Goal: Task Accomplishment & Management: Complete application form

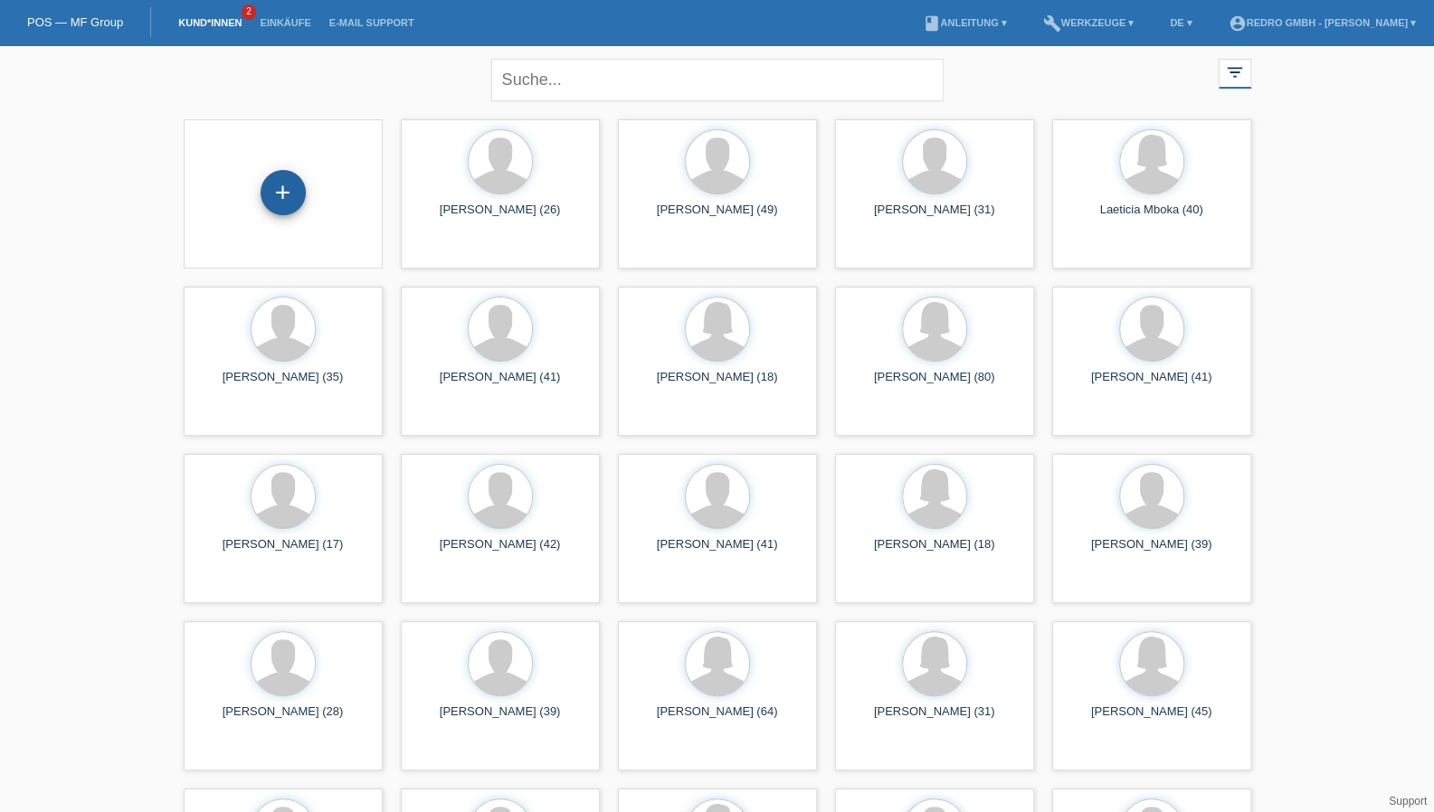
click at [299, 203] on div "+" at bounding box center [282, 192] width 43 height 31
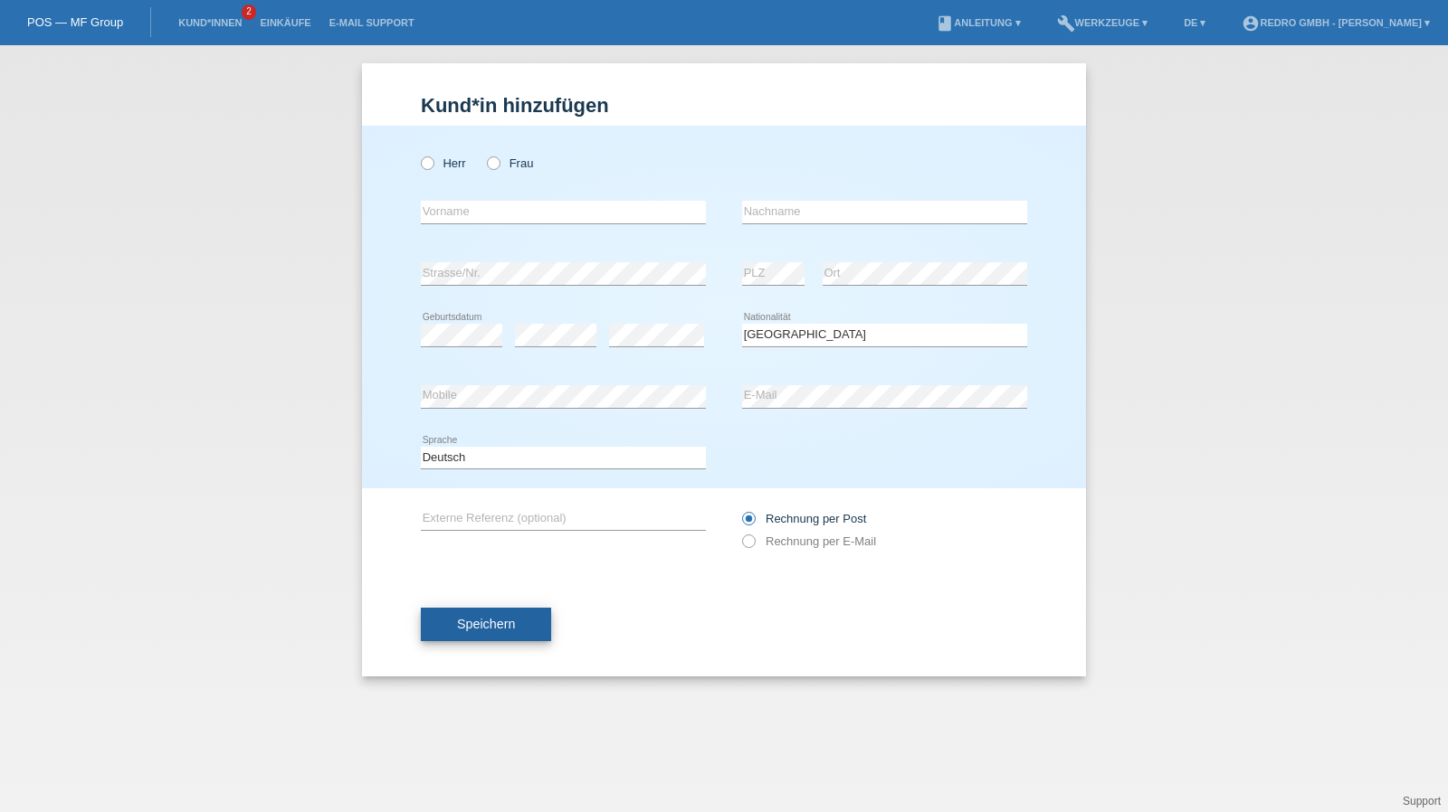
click at [461, 633] on button "Speichern" at bounding box center [486, 625] width 130 height 34
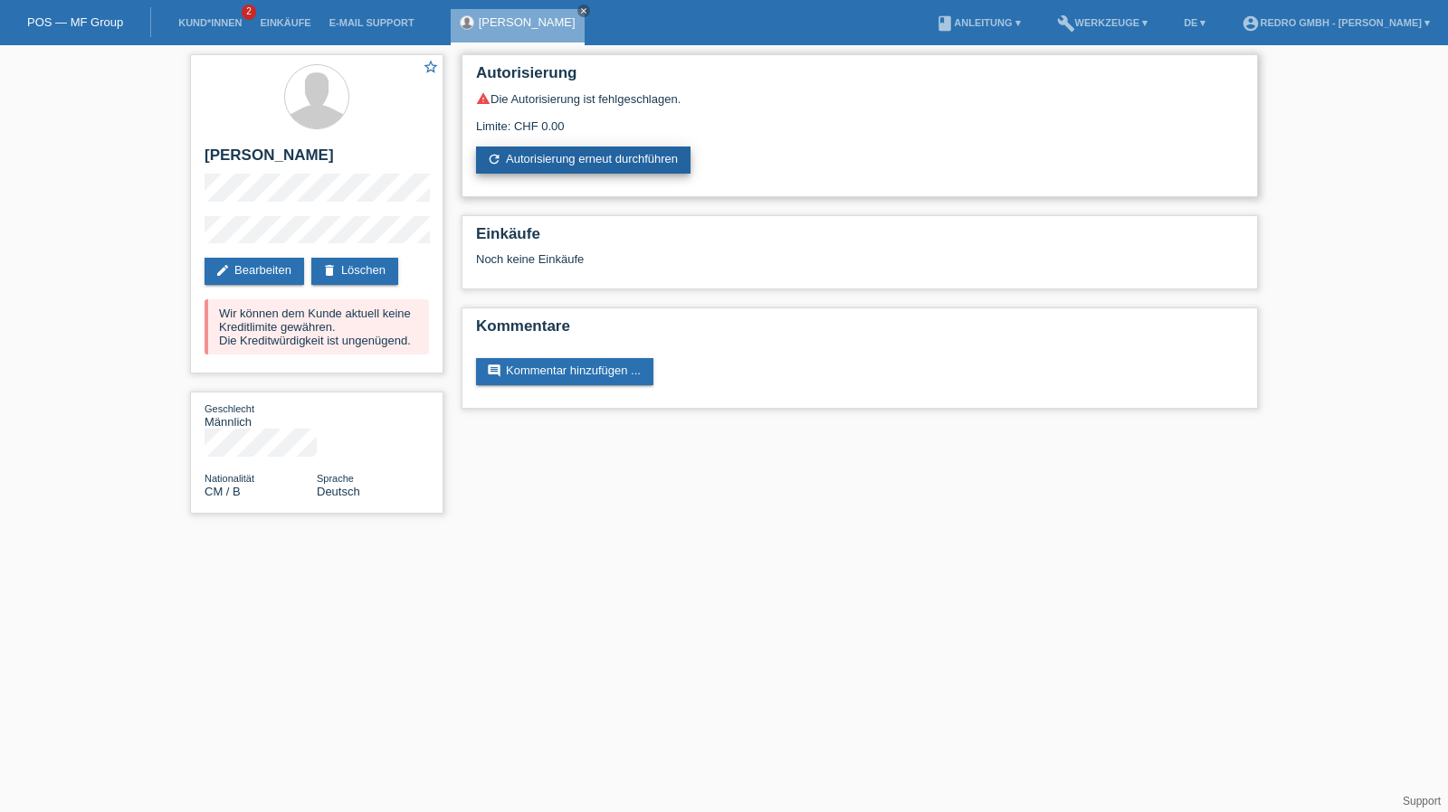
click at [604, 167] on link "refresh Autorisierung erneut durchführen" at bounding box center [583, 160] width 214 height 27
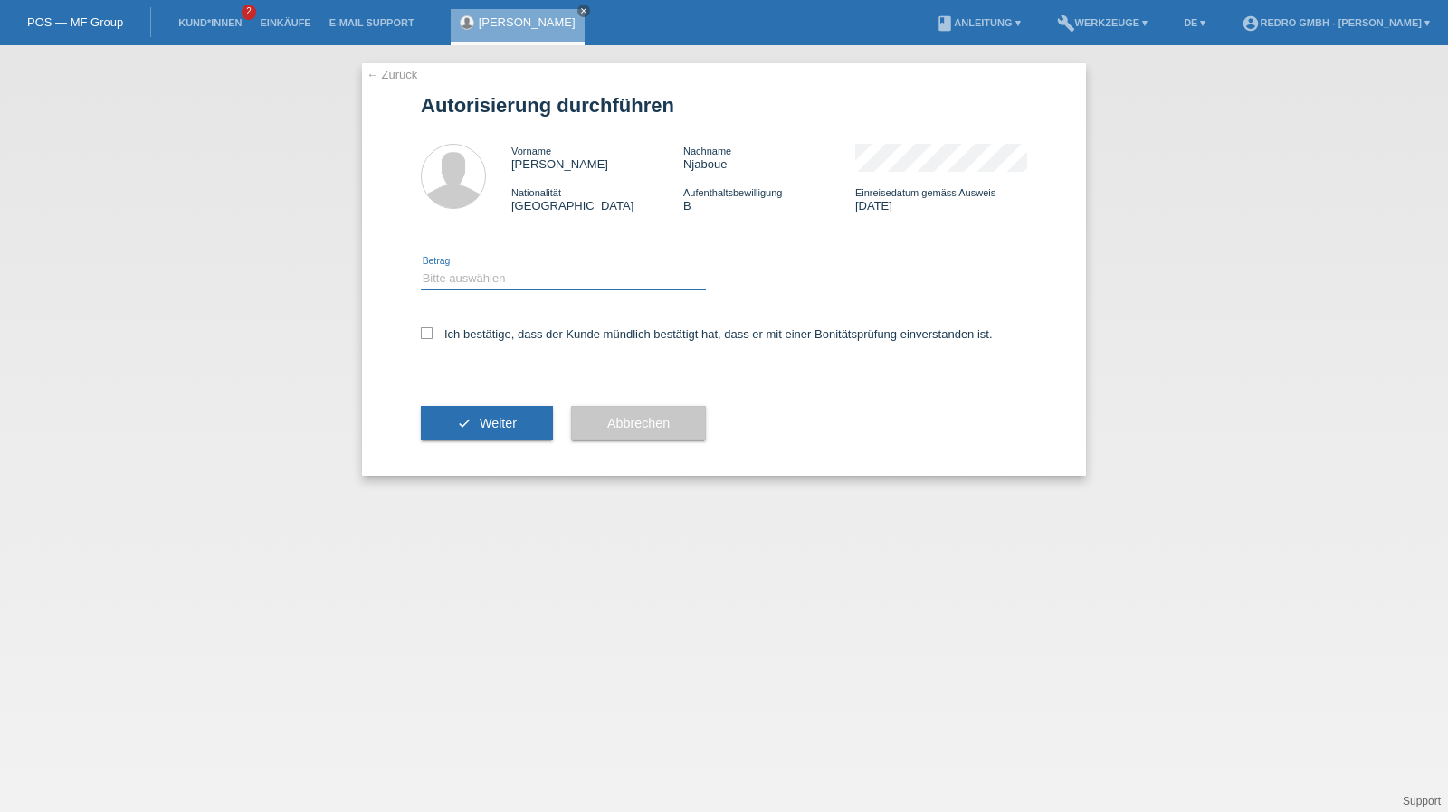
click at [532, 274] on select "Bitte auswählen CHF 1.00 - CHF 499.00 CHF 500.00 - CHF 1'999.00 CHF 2'000.00 - …" at bounding box center [563, 279] width 285 height 22
select select "1"
click at [421, 268] on select "Bitte auswählen CHF 1.00 - CHF 499.00 CHF 500.00 - CHF 1'999.00 CHF 2'000.00 - …" at bounding box center [563, 279] width 285 height 22
click at [478, 341] on label "Ich bestätige, dass der Kunde mündlich bestätigt hat, dass er mit einer Bonität…" at bounding box center [707, 335] width 572 height 14
click at [432, 339] on input "Ich bestätige, dass der Kunde mündlich bestätigt hat, dass er mit einer Bonität…" at bounding box center [427, 334] width 12 height 12
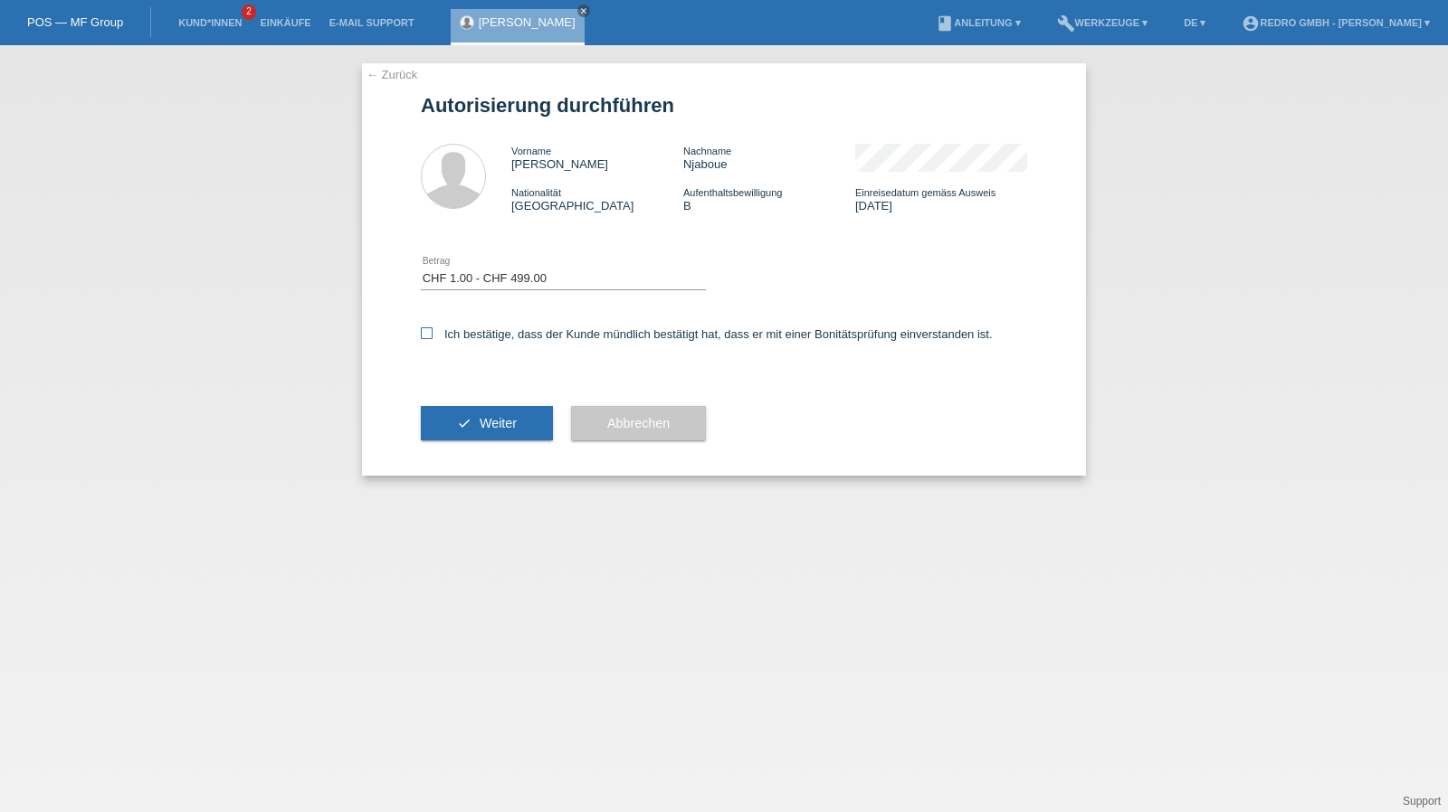
checkbox input "true"
click at [458, 423] on icon "check" at bounding box center [464, 423] width 14 height 14
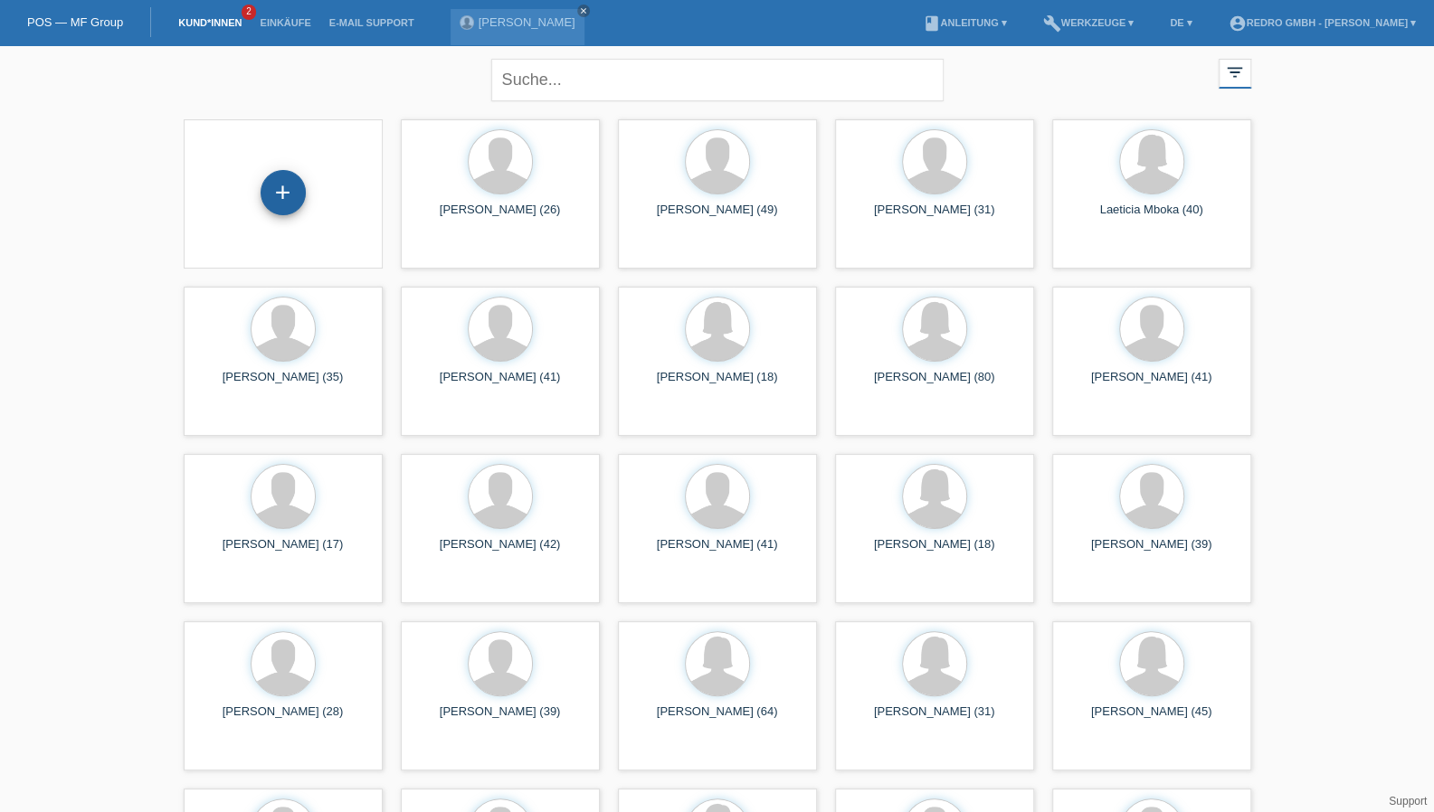
click at [284, 184] on div "+" at bounding box center [282, 192] width 43 height 31
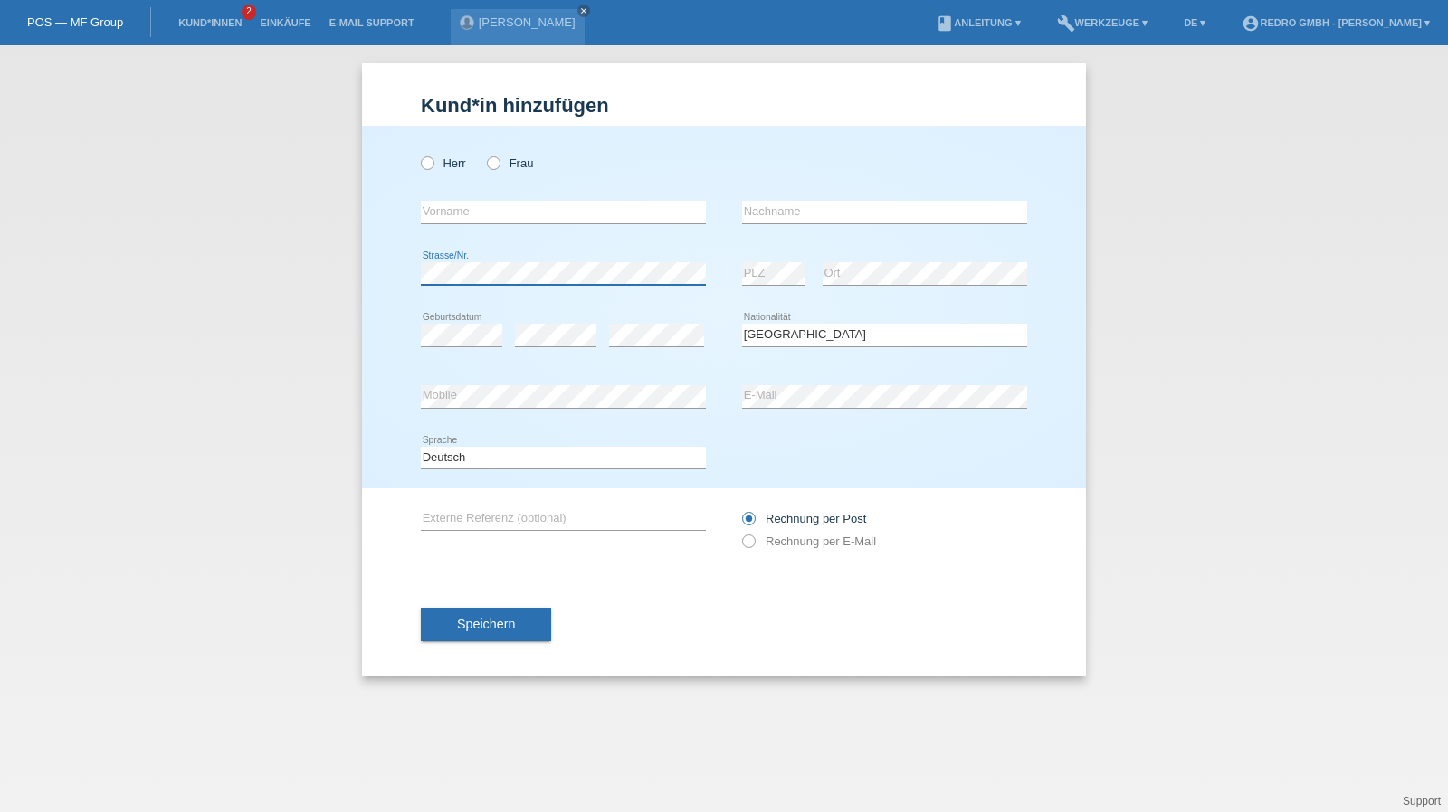
click at [371, 281] on div "Herr Frau error Vorname error" at bounding box center [724, 307] width 724 height 363
click at [836, 202] on input "text" at bounding box center [884, 212] width 285 height 23
type input "[PERSON_NAME]"
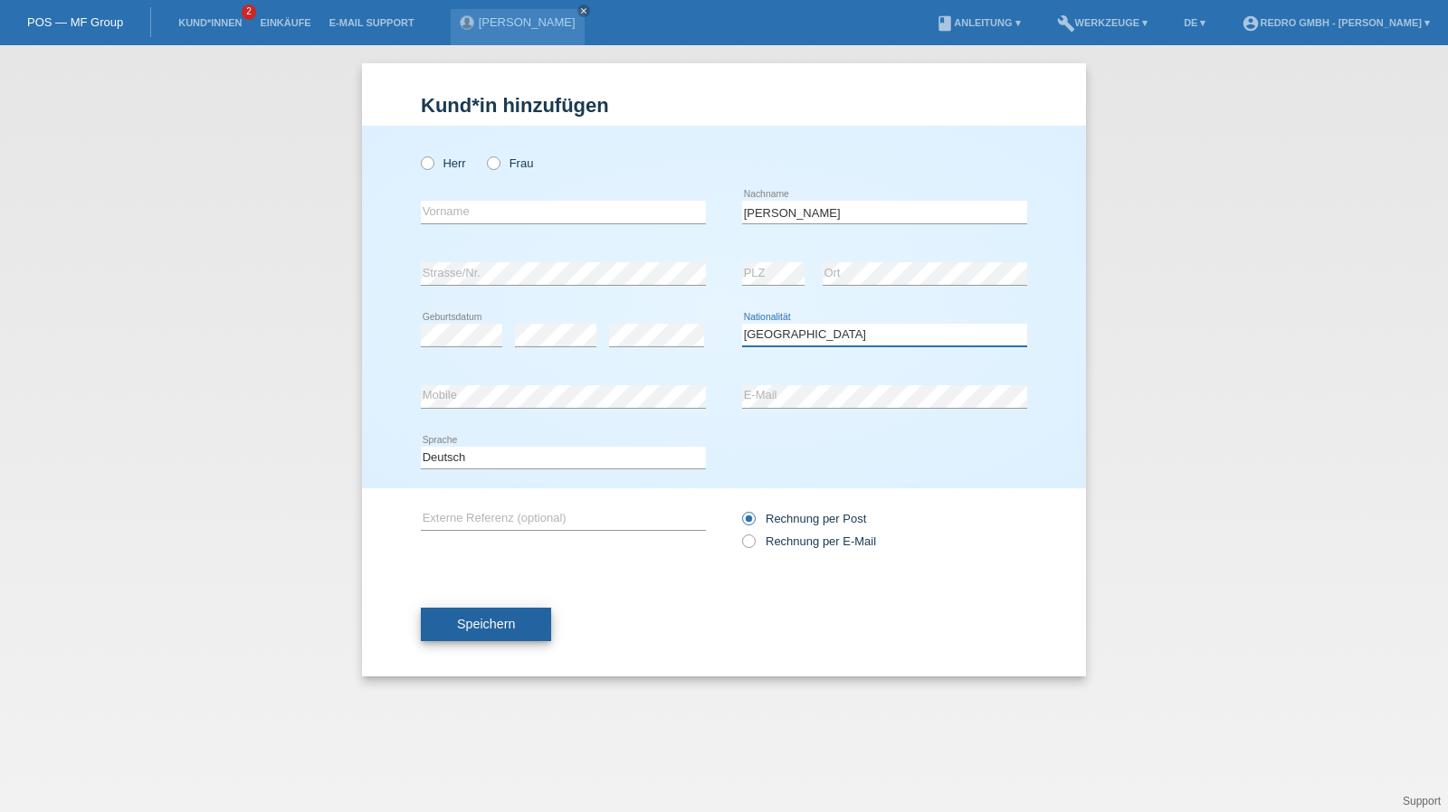
select select "CH"
click at [489, 623] on span "Speichern" at bounding box center [486, 624] width 58 height 14
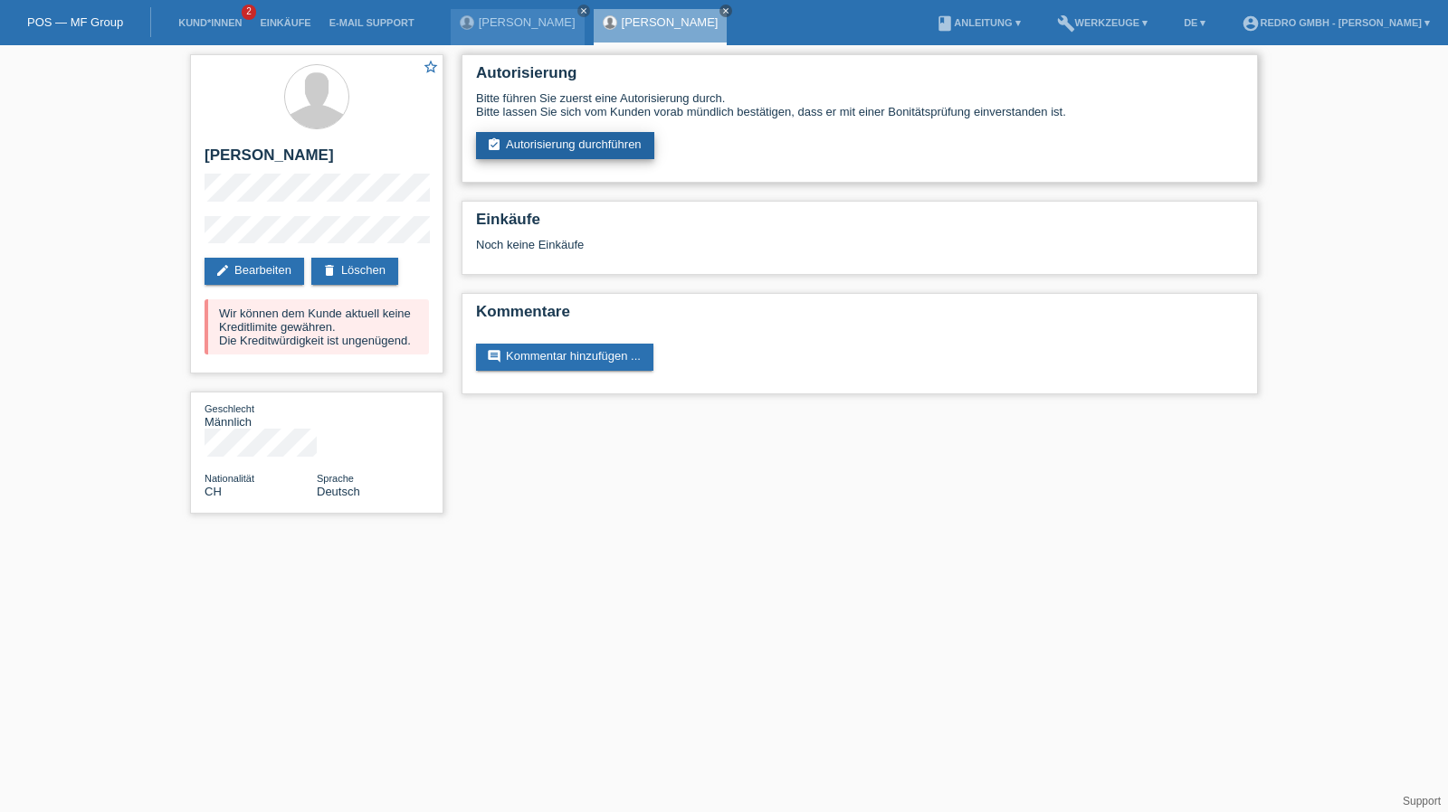
click at [556, 155] on link "assignment_turned_in Autorisierung durchführen" at bounding box center [565, 145] width 178 height 27
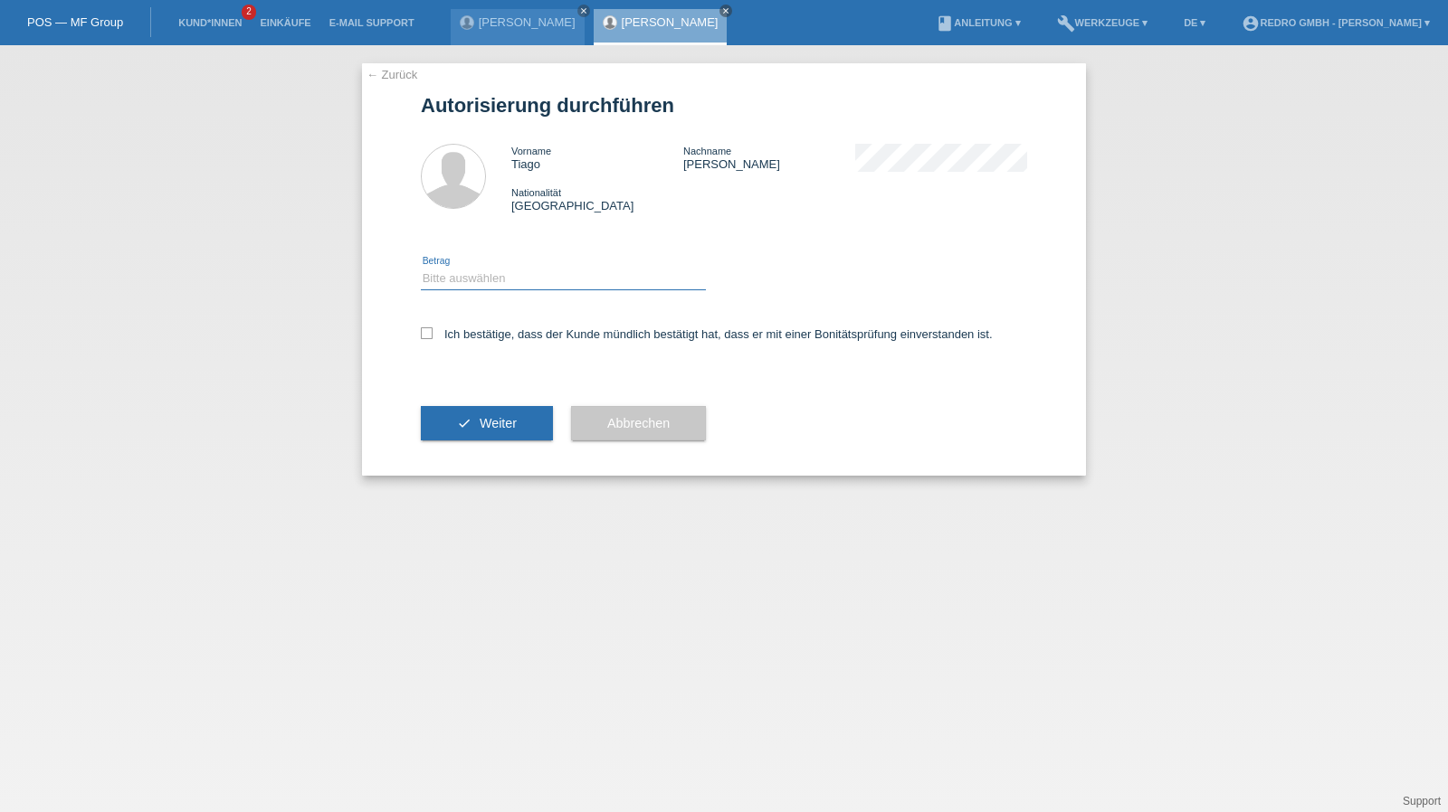
drag, startPoint x: 474, startPoint y: 275, endPoint x: 470, endPoint y: 287, distance: 12.6
click at [474, 275] on select "Bitte auswählen CHF 1.00 - CHF 499.00 CHF 500.00 - CHF 1'999.00 CHF 2'000.00 - …" at bounding box center [563, 279] width 285 height 22
select select "1"
click at [421, 268] on select "Bitte auswählen CHF 1.00 - CHF 499.00 CHF 500.00 - CHF 1'999.00 CHF 2'000.00 - …" at bounding box center [563, 279] width 285 height 22
click at [449, 333] on label "Ich bestätige, dass der Kunde mündlich bestätigt hat, dass er mit einer Bonität…" at bounding box center [707, 335] width 572 height 14
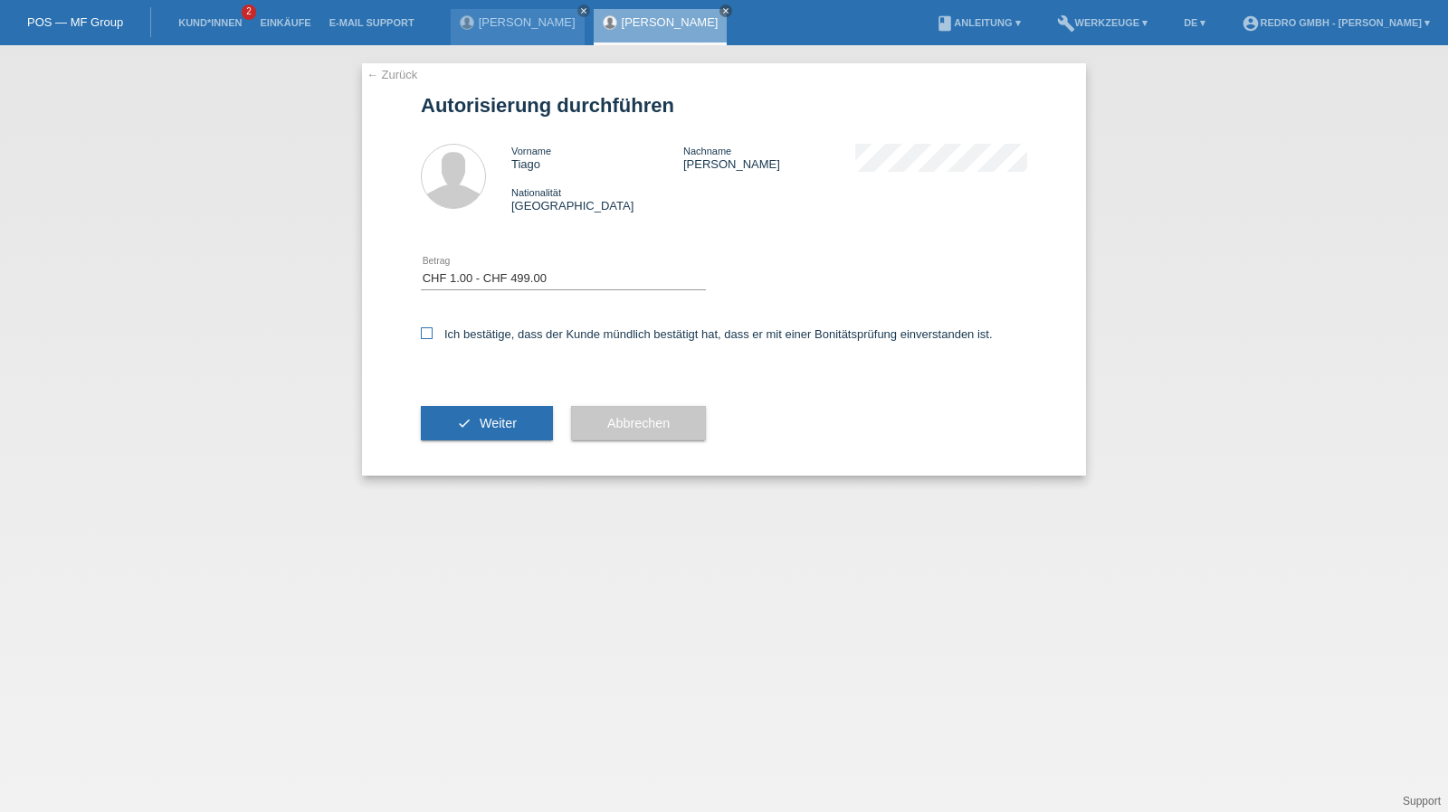
click at [432, 333] on input "Ich bestätige, dass der Kunde mündlich bestätigt hat, dass er mit einer Bonität…" at bounding box center [427, 334] width 12 height 12
checkbox input "true"
click at [464, 413] on button "check Weiter" at bounding box center [487, 423] width 132 height 34
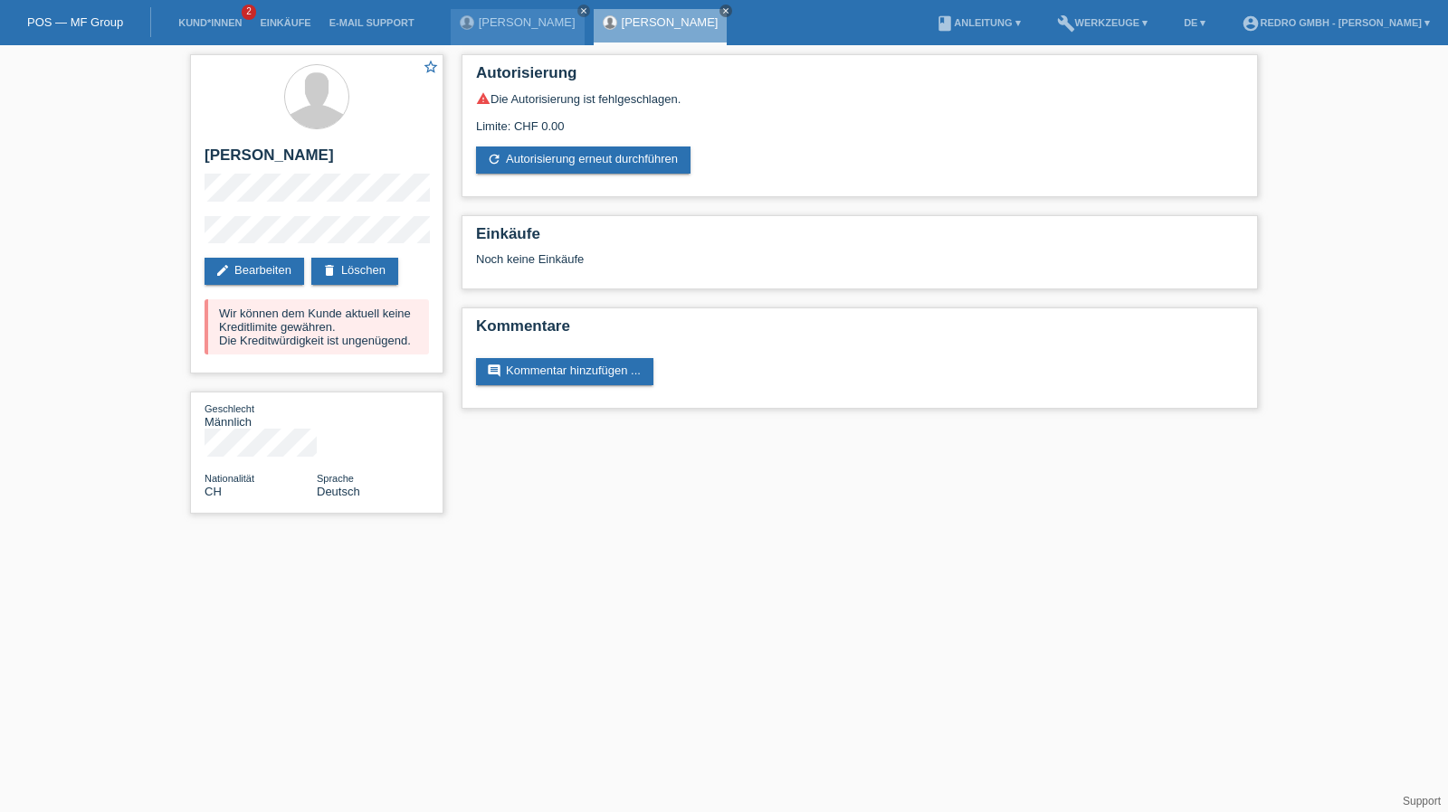
click at [222, 30] on li "Kund*innen 2" at bounding box center [209, 23] width 81 height 46
click at [222, 28] on link "Kund*innen" at bounding box center [209, 22] width 81 height 11
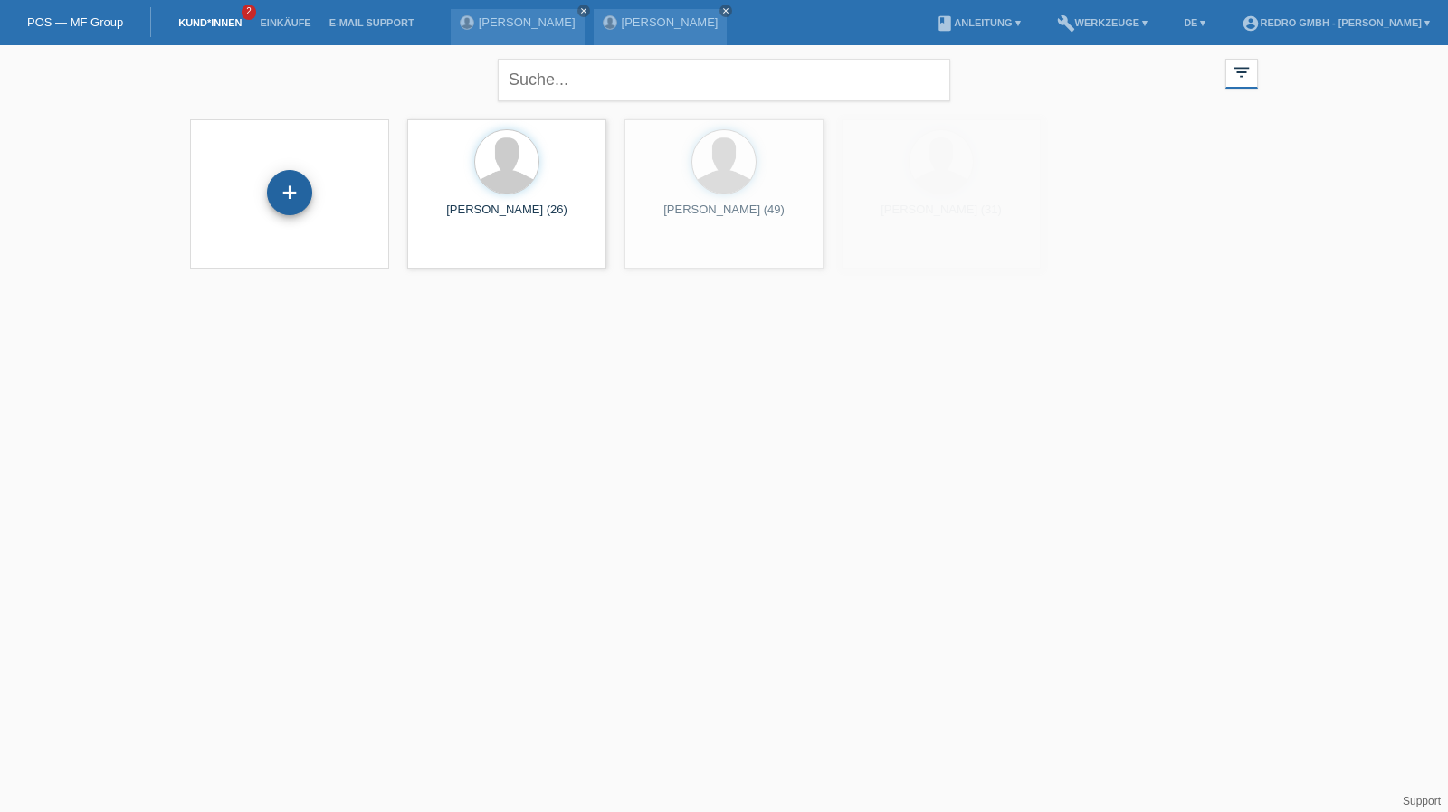
click at [289, 196] on div "+" at bounding box center [289, 192] width 45 height 45
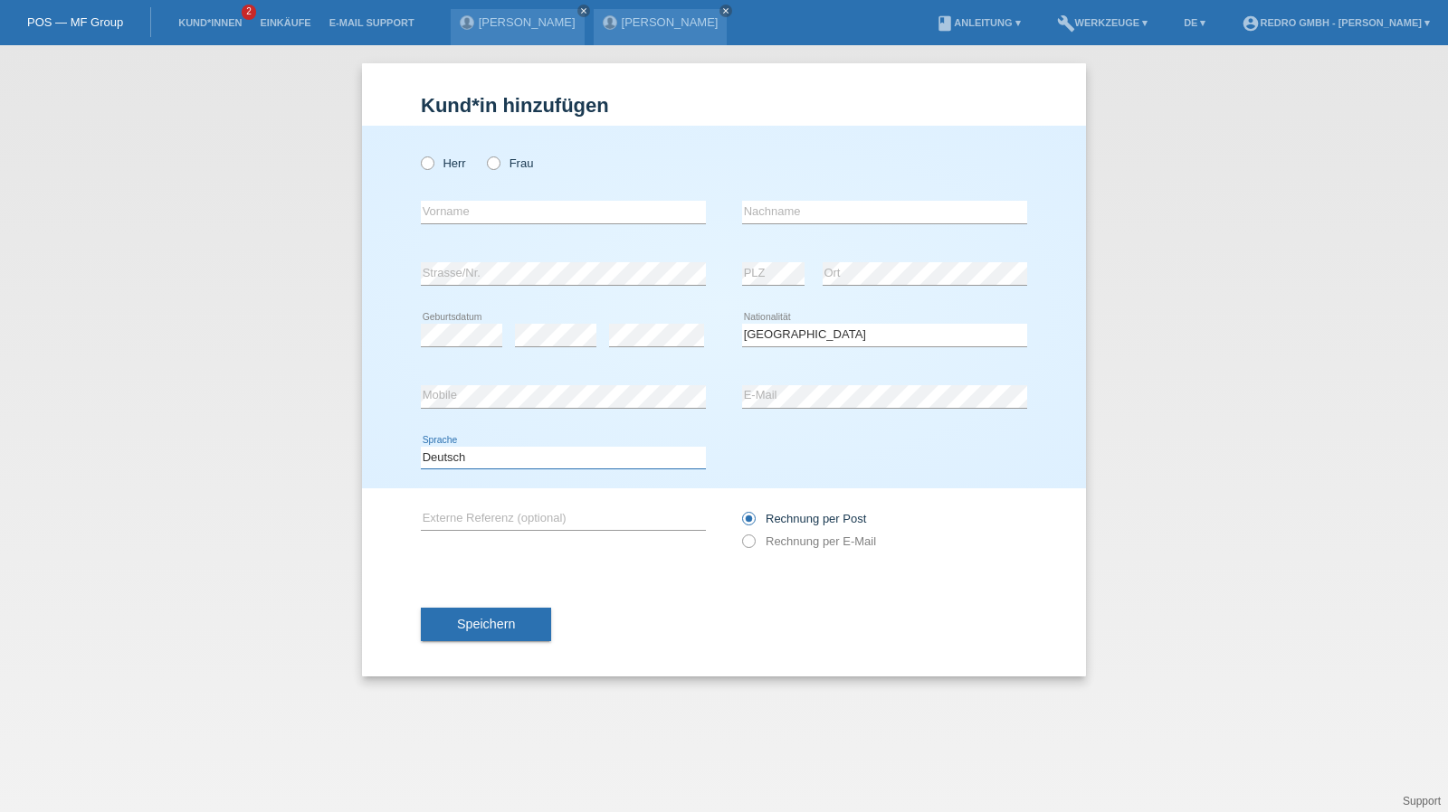
click at [480, 461] on select "Deutsch Français Italiano English" at bounding box center [563, 458] width 285 height 22
click at [421, 447] on select "Deutsch Français Italiano English" at bounding box center [563, 458] width 285 height 22
click at [471, 461] on select "Deutsch Français Italiano English" at bounding box center [563, 458] width 285 height 22
select select "fr"
click at [421, 447] on select "Deutsch Français Italiano English" at bounding box center [563, 458] width 285 height 22
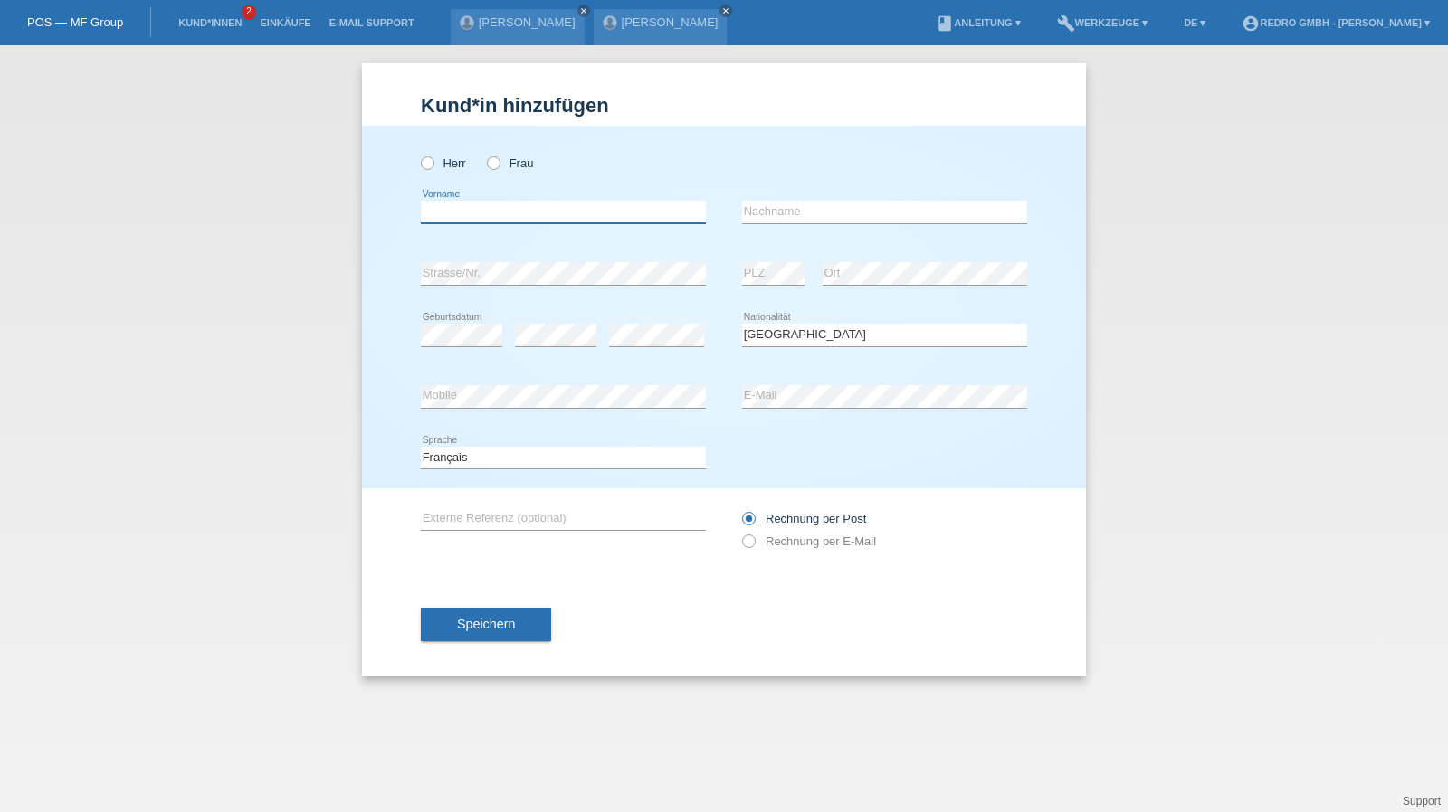
click at [512, 209] on input "text" at bounding box center [563, 212] width 285 height 23
type input "[PERSON_NAME]"
type input "Pernet"
click at [842, 214] on input "Pernet" at bounding box center [884, 212] width 285 height 23
click at [472, 632] on button "Speichern" at bounding box center [486, 625] width 130 height 34
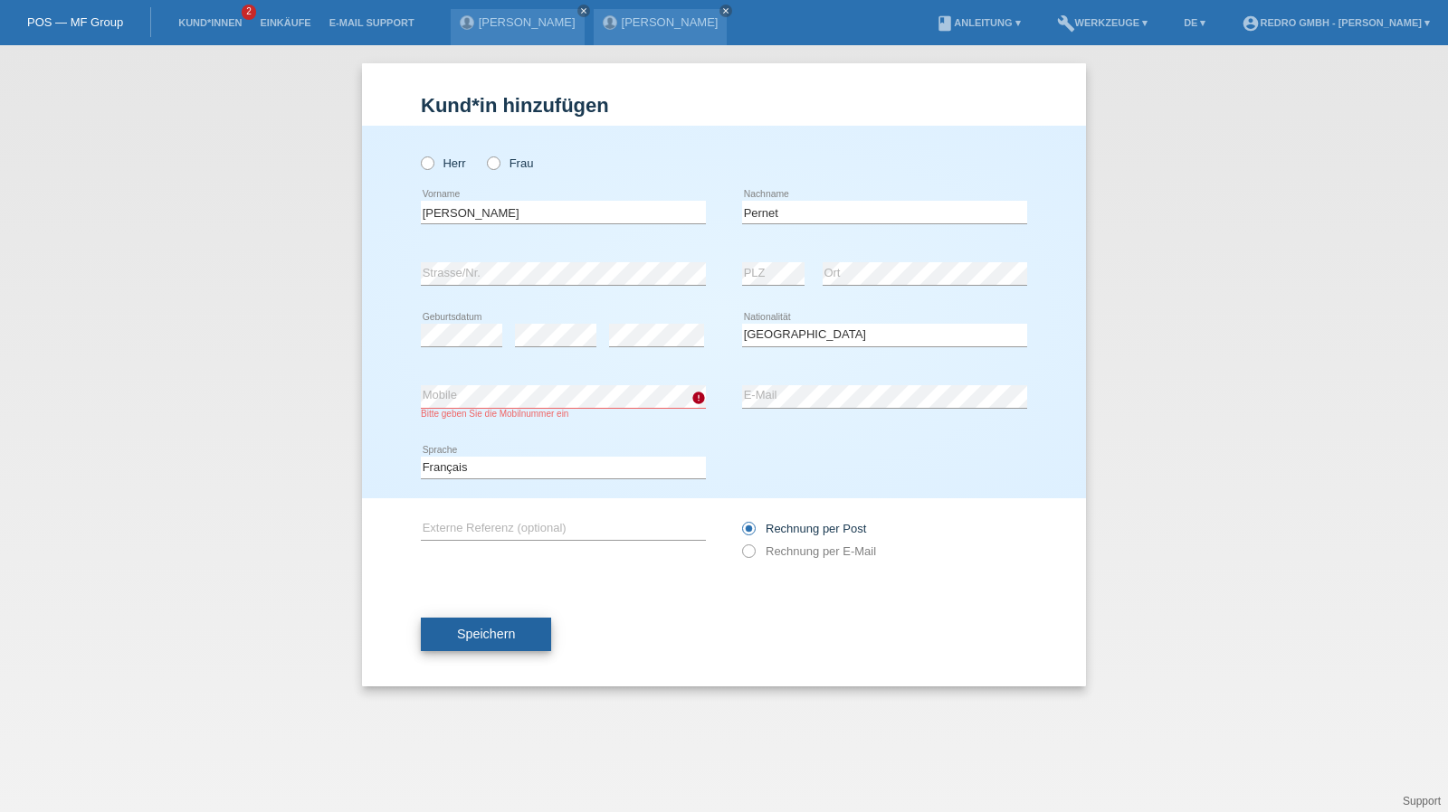
click at [475, 634] on span "Speichern" at bounding box center [486, 634] width 58 height 14
click at [487, 618] on button "Speichern" at bounding box center [486, 635] width 130 height 34
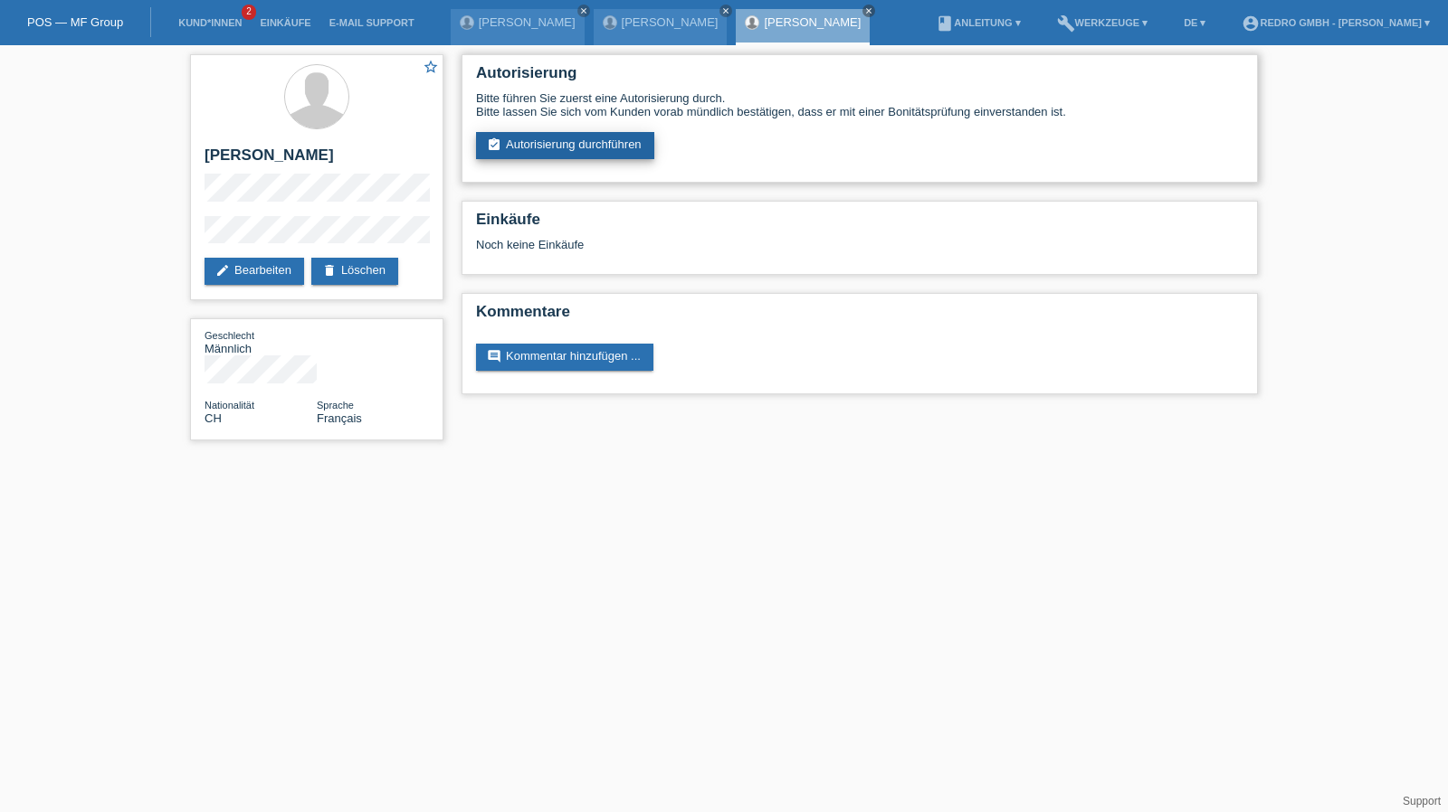
click at [572, 157] on link "assignment_turned_in Autorisierung durchführen" at bounding box center [565, 145] width 178 height 27
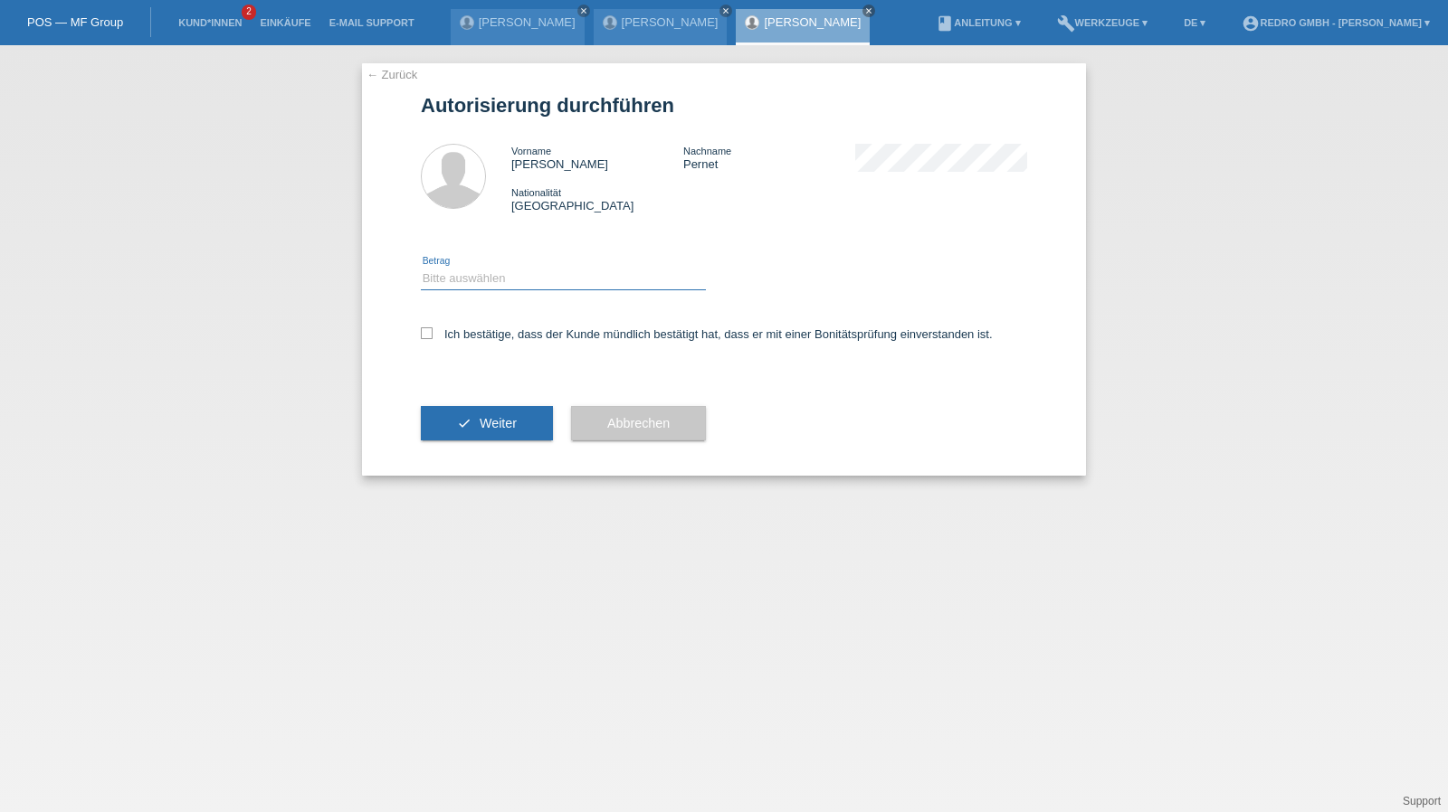
click at [499, 283] on select "Bitte auswählen CHF 1.00 - CHF 499.00 CHF 500.00 - CHF 1'999.00 CHF 2'000.00 - …" at bounding box center [563, 279] width 285 height 22
select select "1"
click at [421, 268] on select "Bitte auswählen CHF 1.00 - CHF 499.00 CHF 500.00 - CHF 1'999.00 CHF 2'000.00 - …" at bounding box center [563, 279] width 285 height 22
click at [480, 341] on label "Ich bestätige, dass der Kunde mündlich bestätigt hat, dass er mit einer Bonität…" at bounding box center [707, 335] width 572 height 14
click at [432, 339] on input "Ich bestätige, dass der Kunde mündlich bestätigt hat, dass er mit einer Bonität…" at bounding box center [427, 334] width 12 height 12
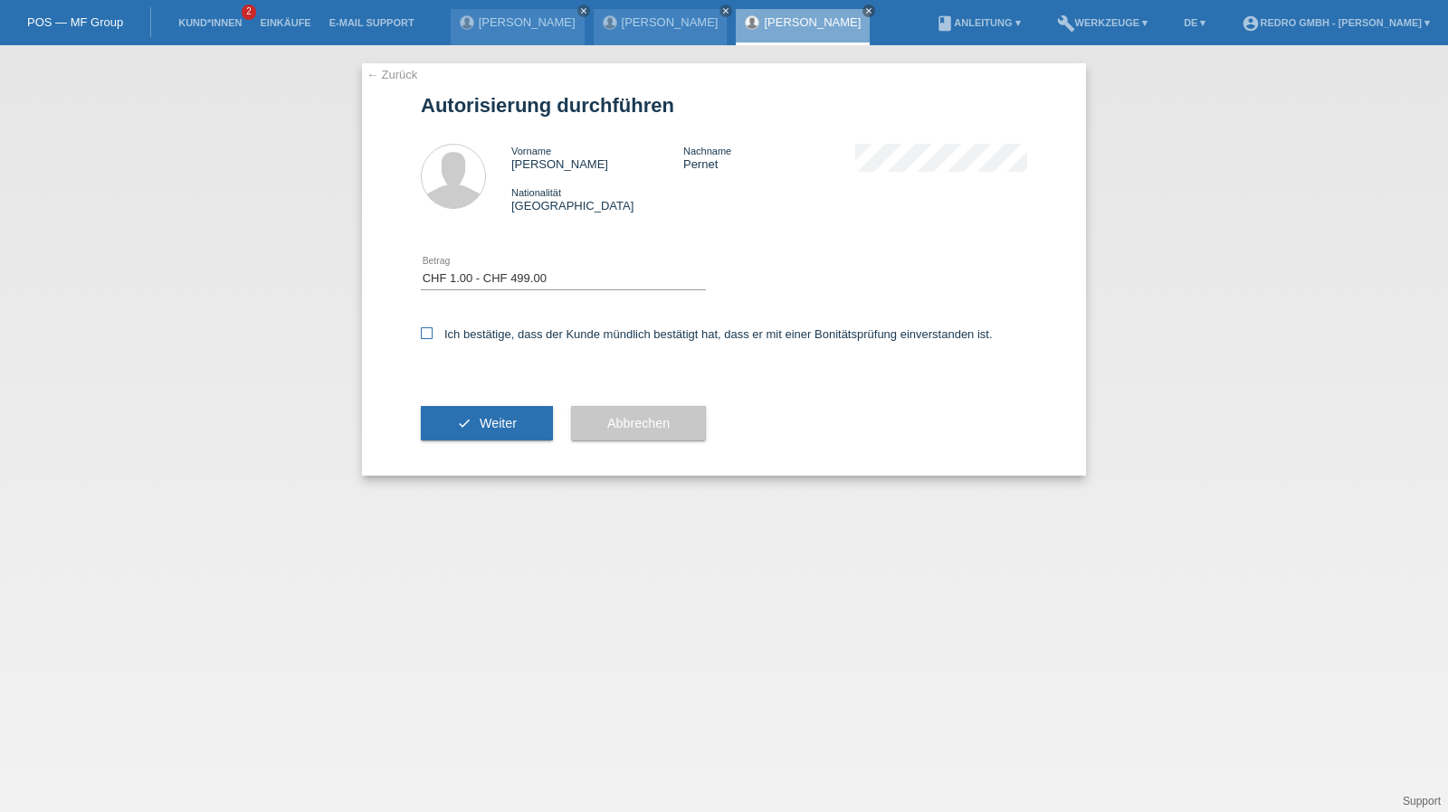
checkbox input "true"
click at [466, 425] on icon "check" at bounding box center [464, 423] width 14 height 14
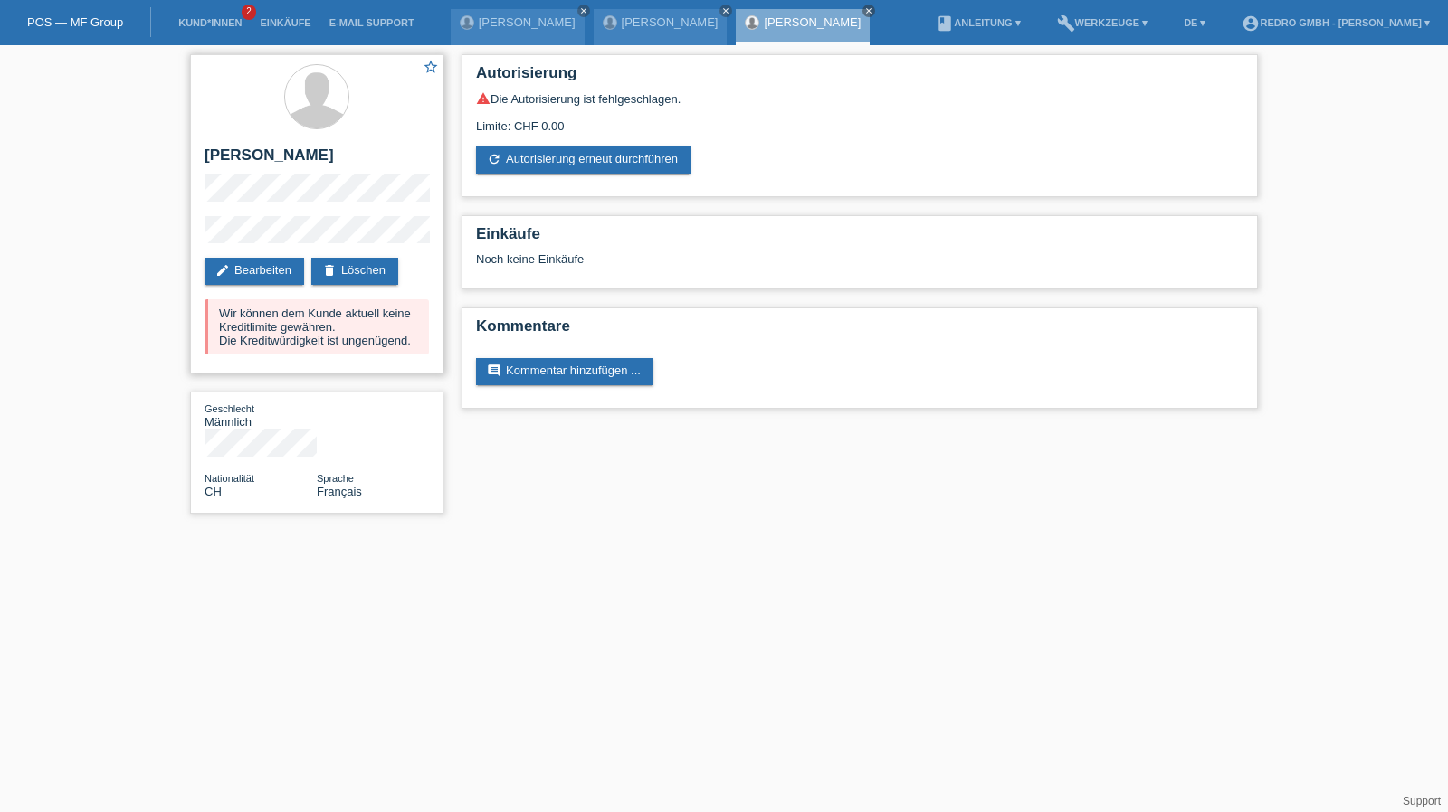
click at [292, 156] on h2 "[PERSON_NAME]" at bounding box center [316, 160] width 224 height 27
copy h2 "Pernet"
click at [802, 532] on html "POS — MF Group Kund*innen 2 Einkäufe E-Mail Support John Harry Njaboue close cl…" at bounding box center [724, 266] width 1448 height 532
click at [163, 5] on ul "Kund*innen 2 Einkäufe E-Mail Support" at bounding box center [295, 23] width 271 height 46
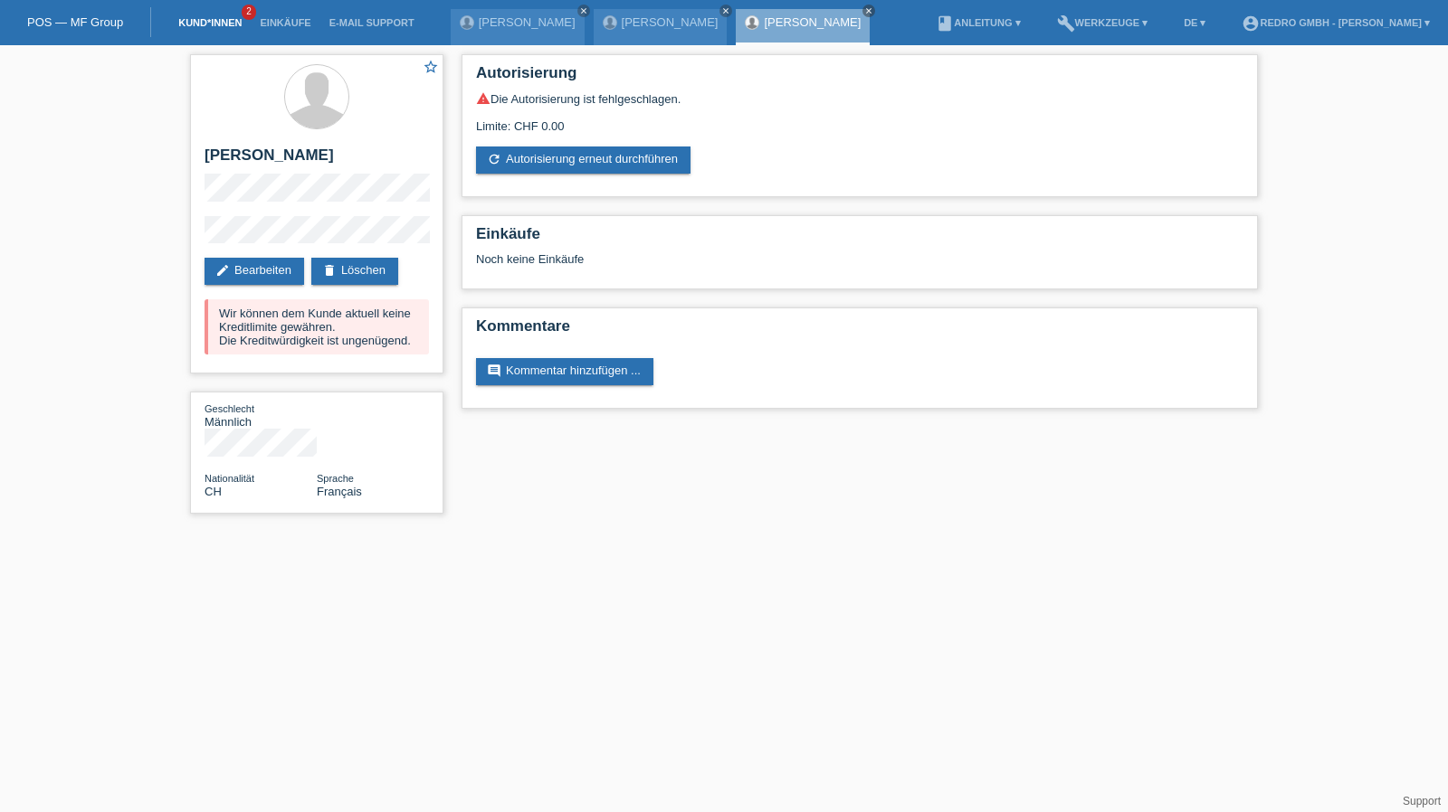
click at [204, 23] on link "Kund*innen" at bounding box center [209, 22] width 81 height 11
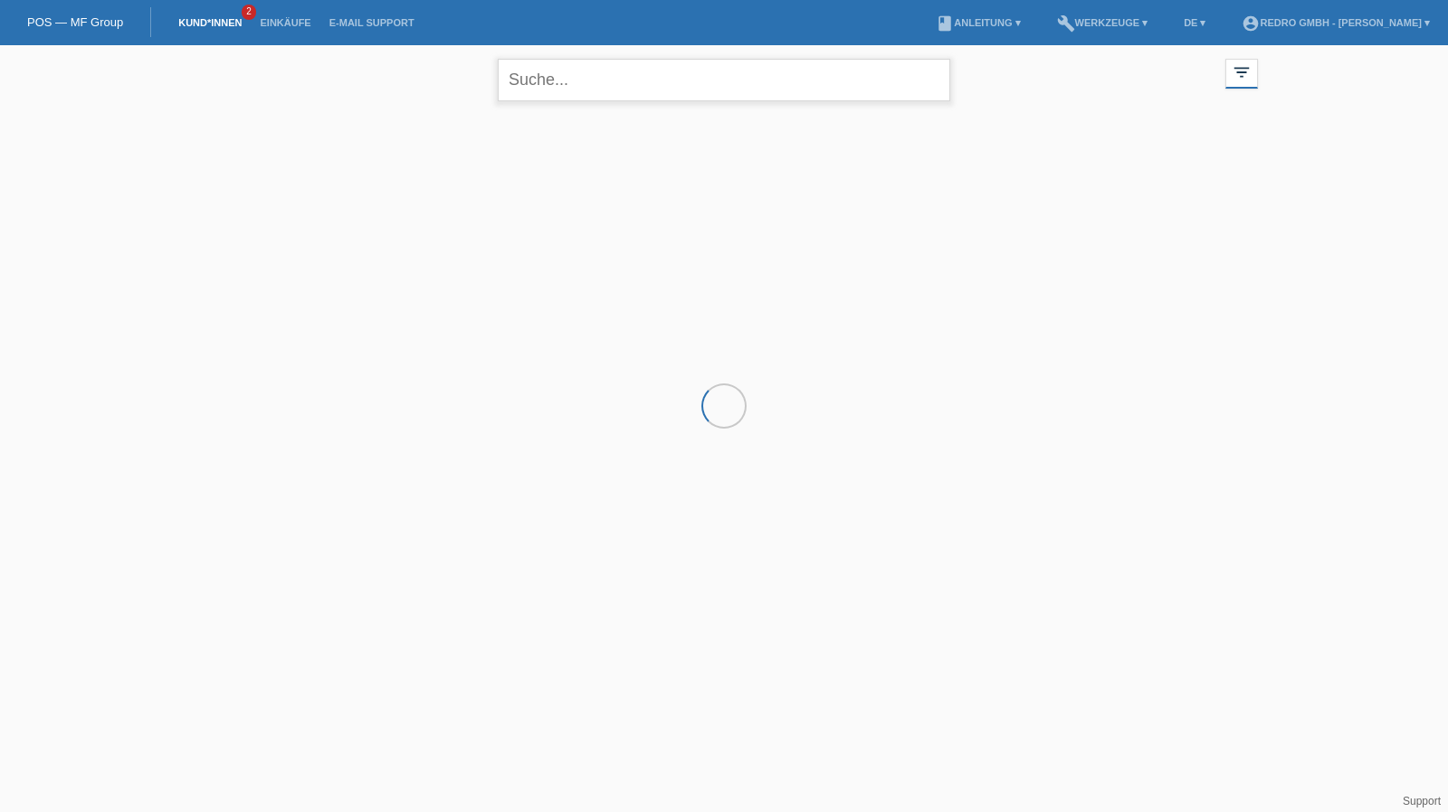
drag, startPoint x: 0, startPoint y: 0, endPoint x: 585, endPoint y: 81, distance: 590.9
click at [585, 81] on input "text" at bounding box center [724, 80] width 452 height 43
paste input "Andulvadud"
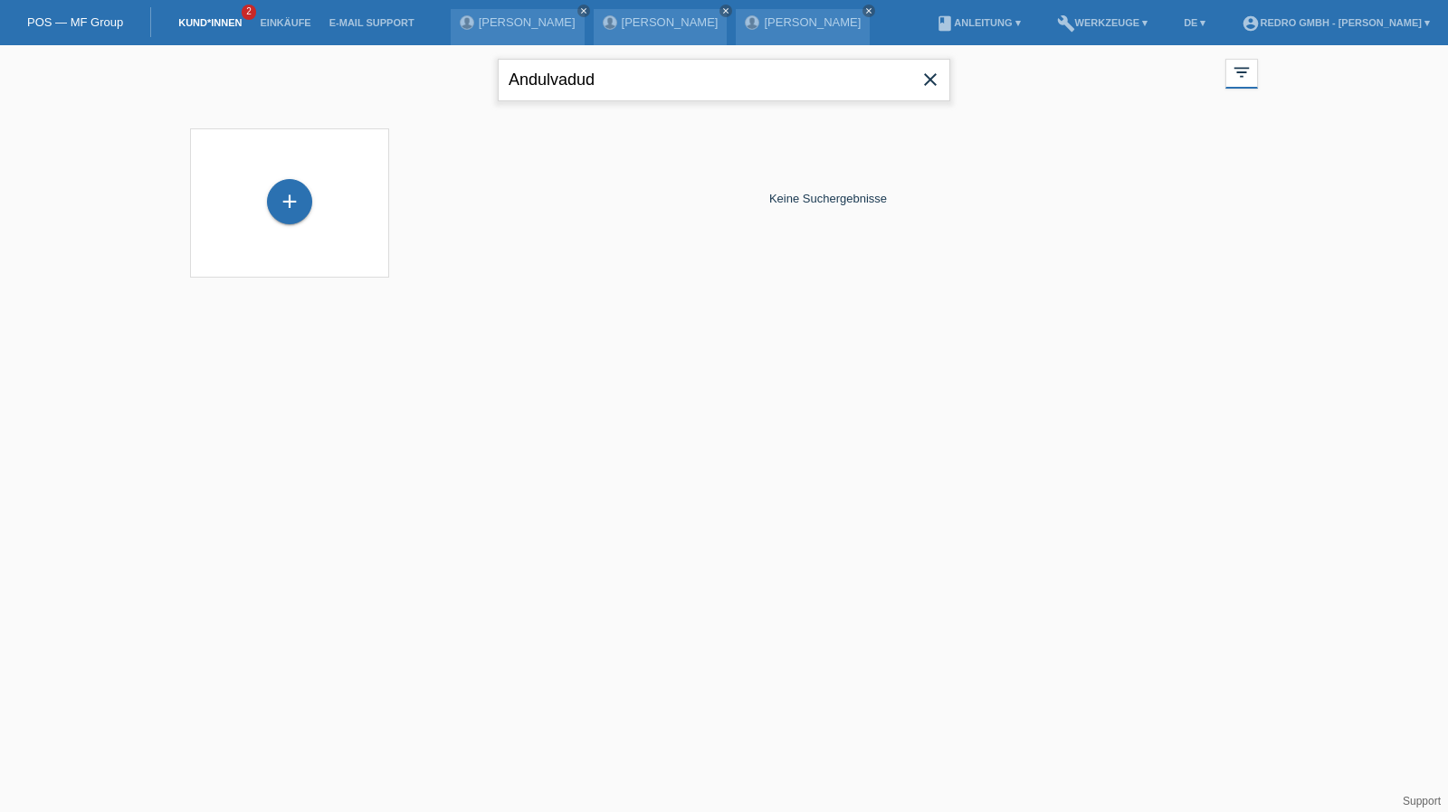
click at [590, 62] on input "Andulvadud" at bounding box center [724, 80] width 452 height 43
paste input "miri"
type input "Amiri"
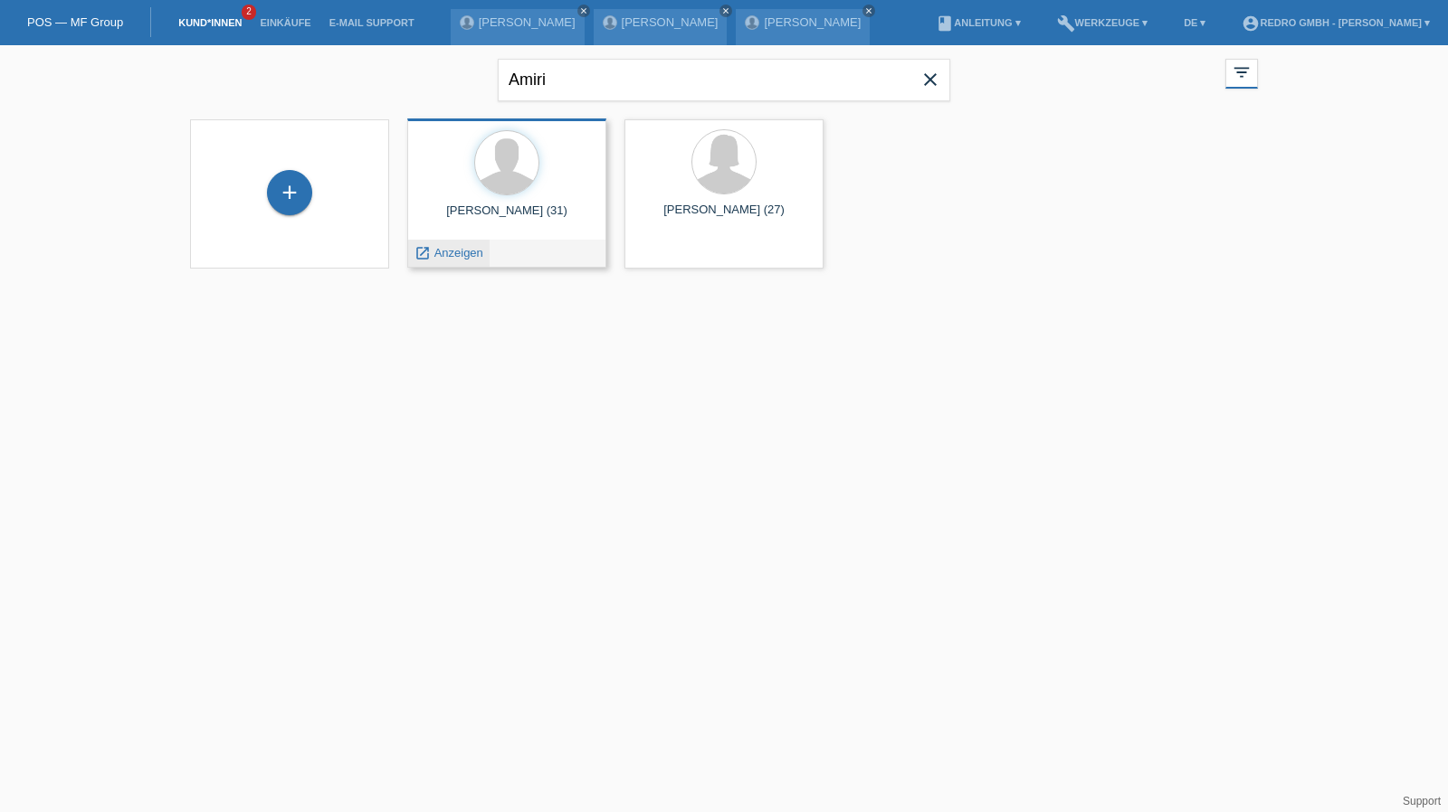
click at [447, 258] on span "Anzeigen" at bounding box center [458, 253] width 49 height 14
